Goal: Check status: Check status

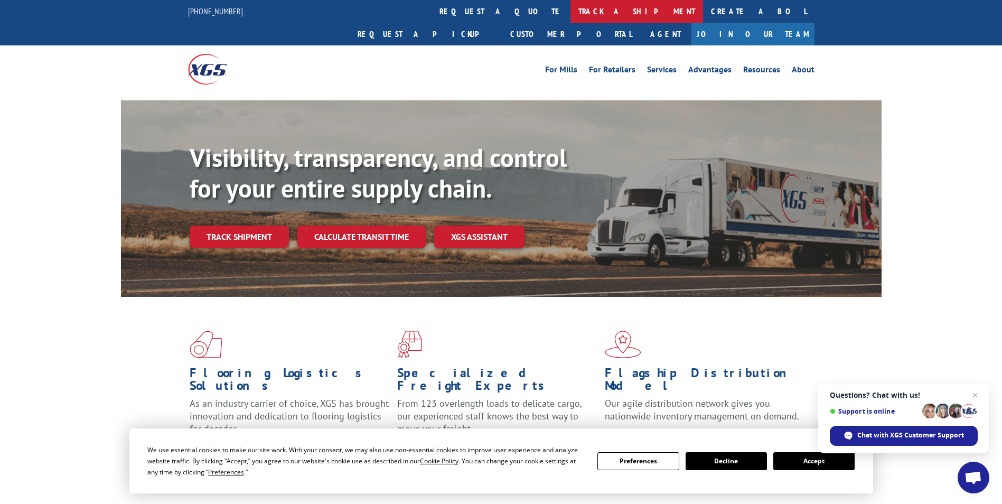
click at [571, 16] on link "track a shipment" at bounding box center [637, 11] width 133 height 23
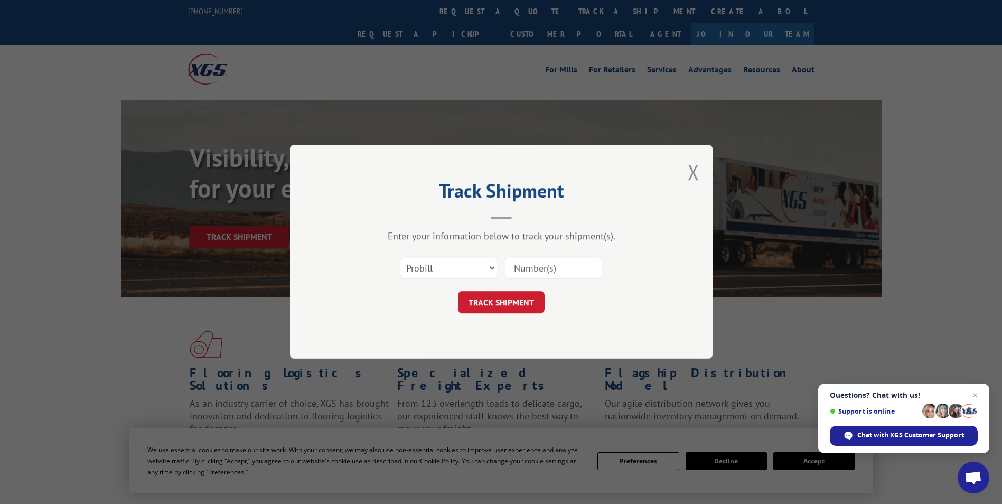
click at [531, 267] on input at bounding box center [553, 268] width 97 height 22
type input "5031480603"
click at [496, 300] on button "TRACK SHIPMENT" at bounding box center [501, 303] width 87 height 22
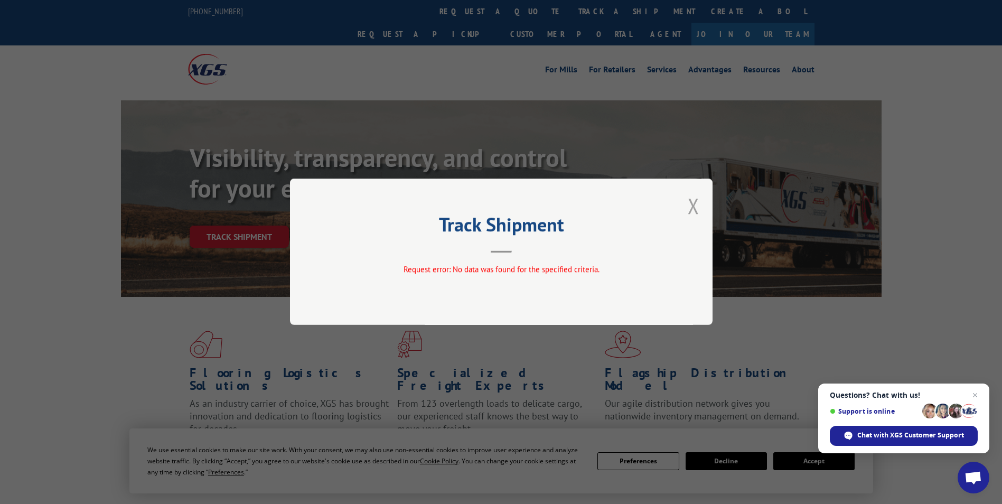
click at [698, 212] on button "Close modal" at bounding box center [694, 206] width 12 height 28
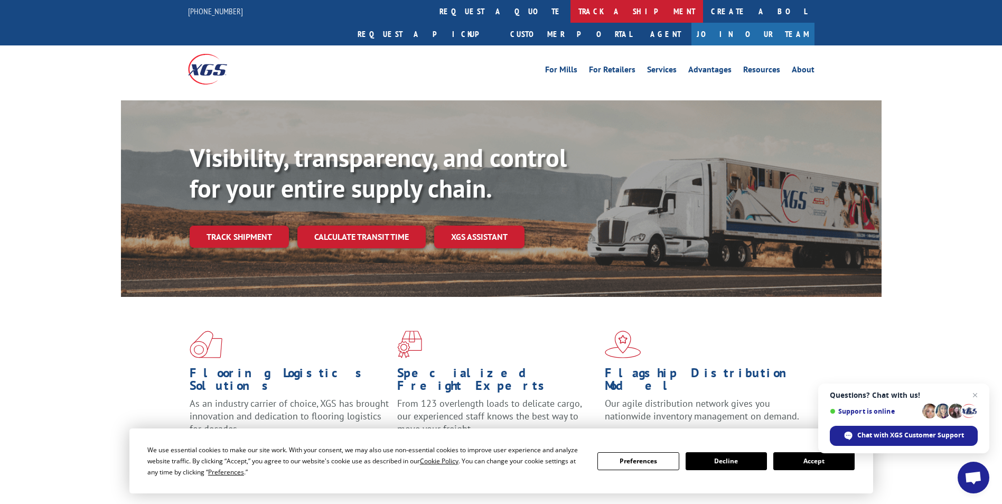
click at [571, 14] on link "track a shipment" at bounding box center [637, 11] width 133 height 23
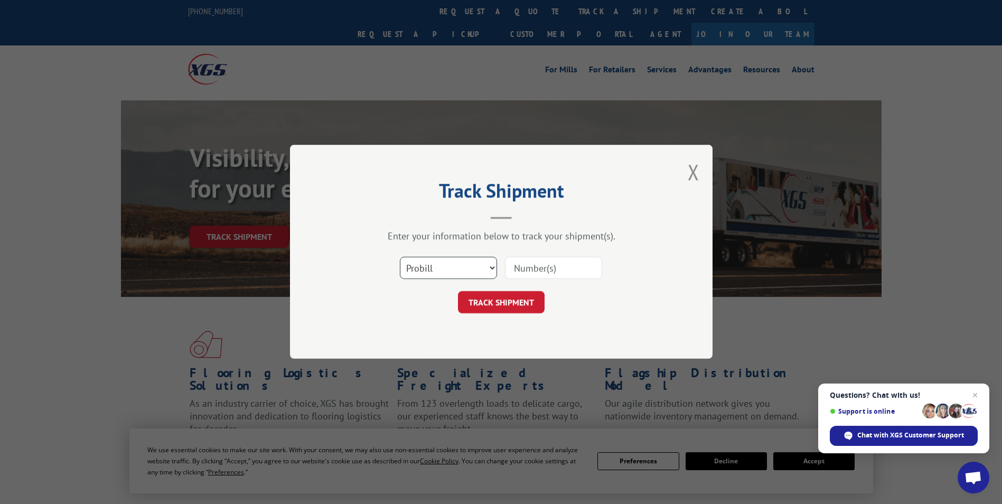
click at [494, 269] on select "Select category... Probill BOL PO" at bounding box center [448, 268] width 97 height 22
select select "bol"
click at [400, 257] on select "Select category... Probill BOL PO" at bounding box center [448, 268] width 97 height 22
click at [528, 271] on input at bounding box center [553, 268] width 97 height 22
type input "5031480603"
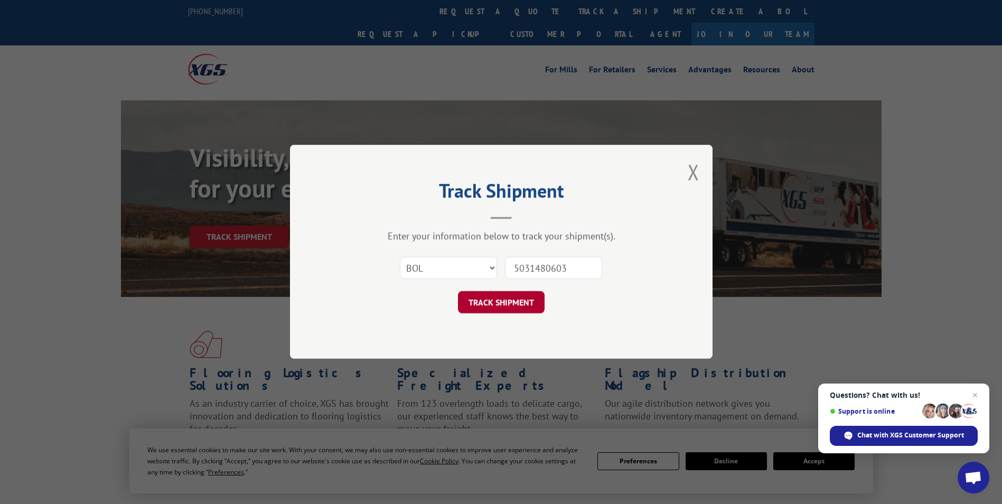
click at [493, 305] on button "TRACK SHIPMENT" at bounding box center [501, 303] width 87 height 22
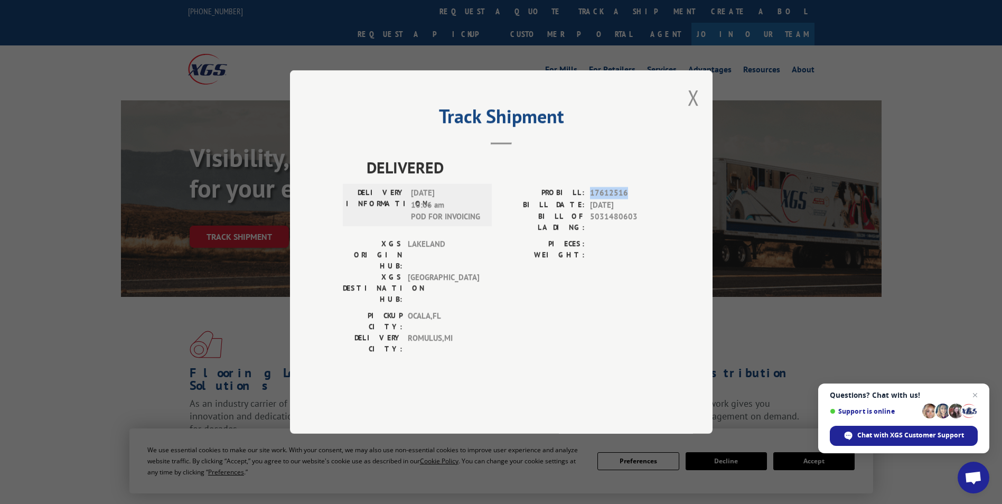
drag, startPoint x: 628, startPoint y: 220, endPoint x: 592, endPoint y: 220, distance: 36.5
click at [592, 199] on span "17612516" at bounding box center [625, 193] width 70 height 12
copy span "17612516"
click at [694, 111] on button "Close modal" at bounding box center [694, 97] width 12 height 28
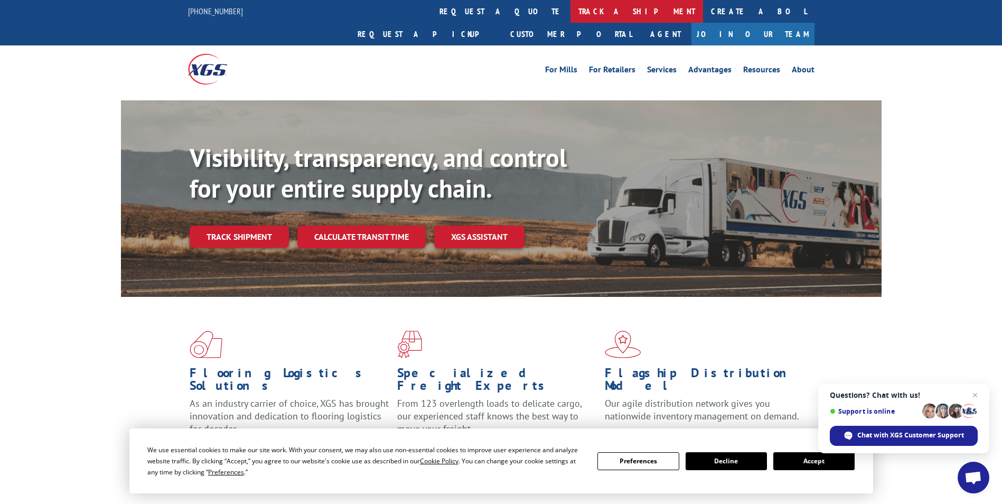
click at [571, 14] on link "track a shipment" at bounding box center [637, 11] width 133 height 23
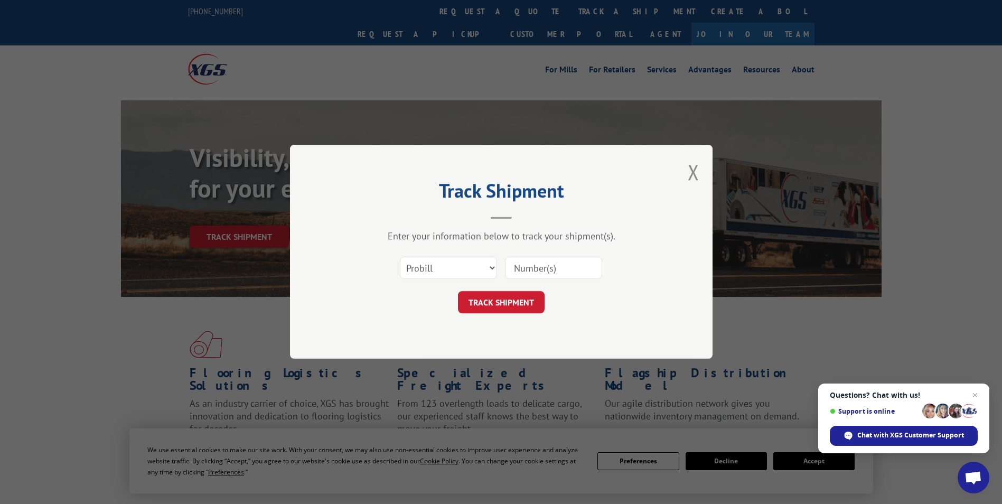
click at [536, 265] on input at bounding box center [553, 268] width 97 height 22
paste input "17612516"
type input "17612516"
click at [488, 308] on button "TRACK SHIPMENT" at bounding box center [501, 303] width 87 height 22
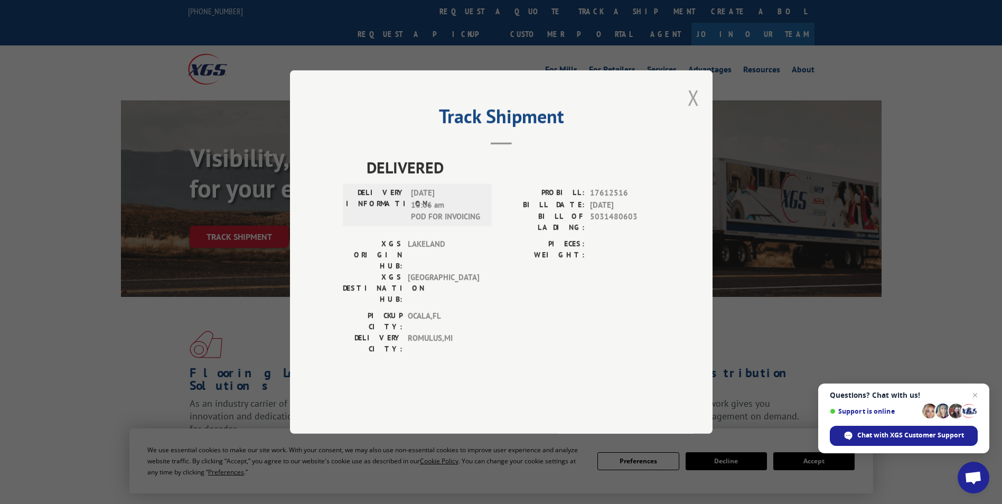
click at [691, 111] on button "Close modal" at bounding box center [694, 97] width 12 height 28
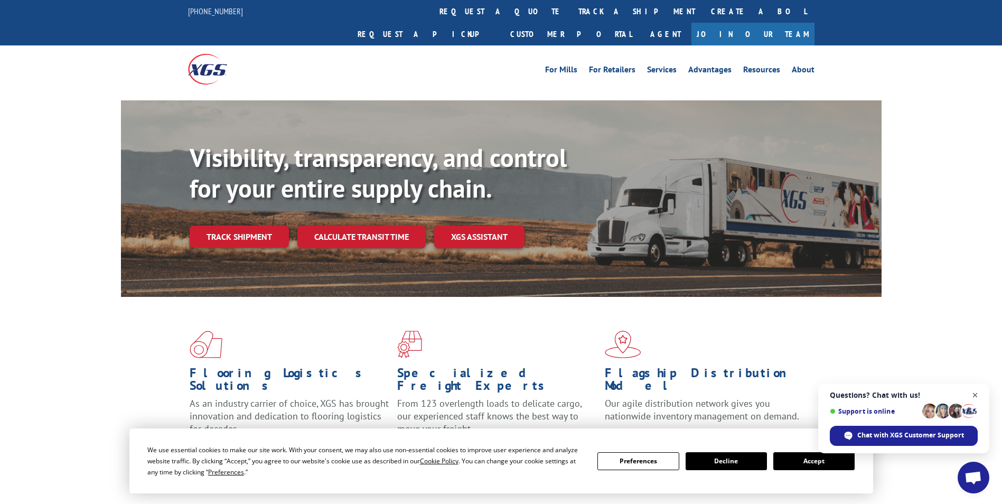
click at [975, 395] on span "Close chat" at bounding box center [975, 395] width 13 height 13
